Goal: Ask a question: Seek information or help from site administrators or community

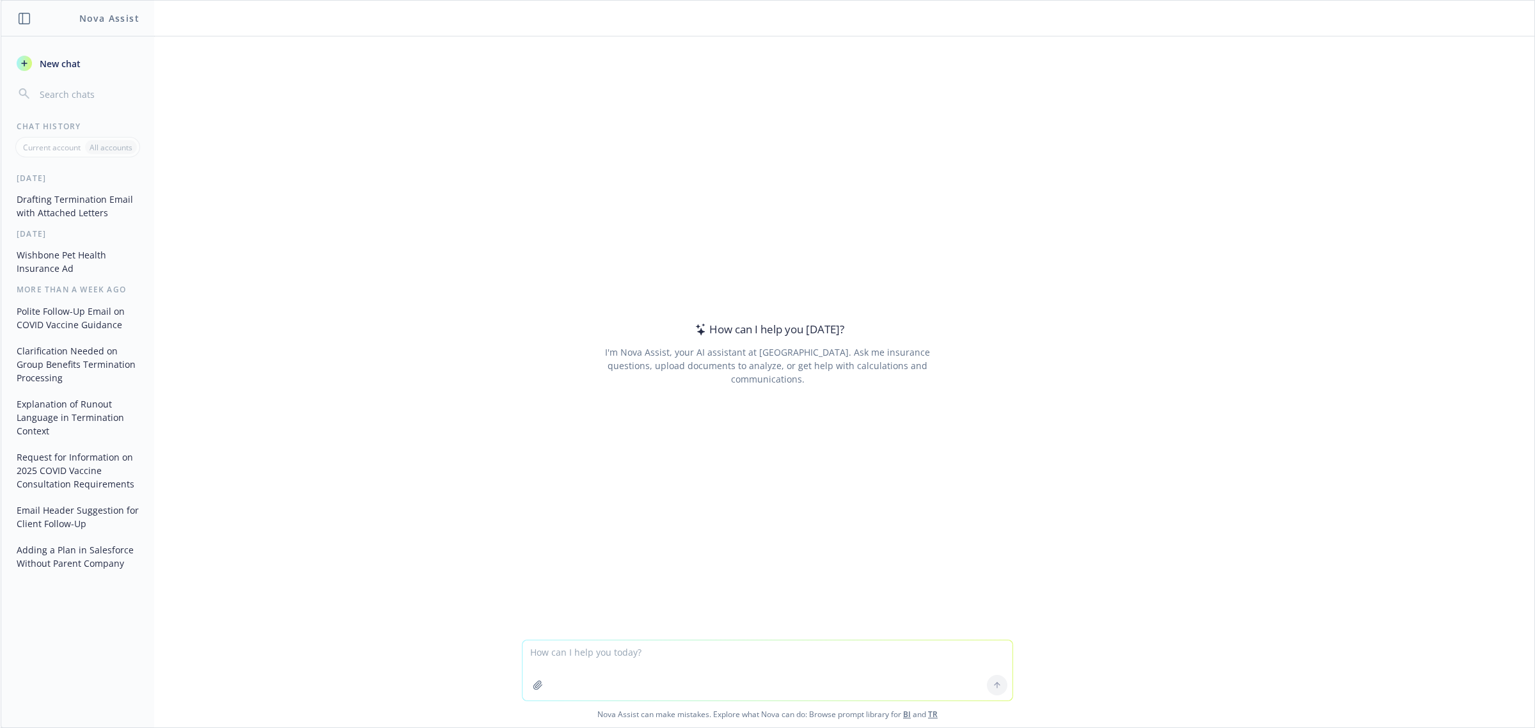
click at [716, 657] on textarea at bounding box center [768, 670] width 490 height 60
type textarea "Can you draft a termination letter that says they're cancelling the dental cove…"
